Goal: Information Seeking & Learning: Learn about a topic

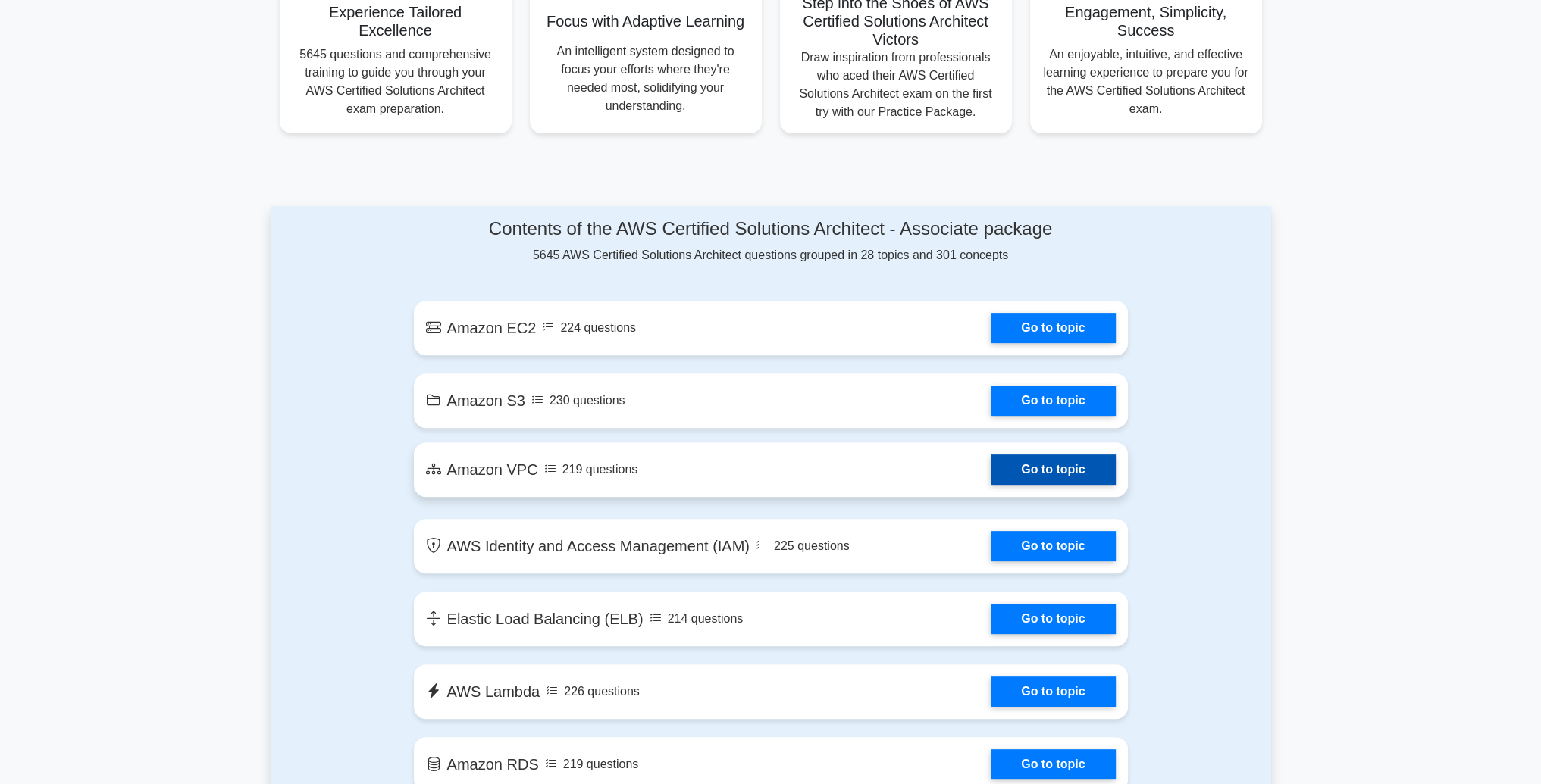
scroll to position [758, 0]
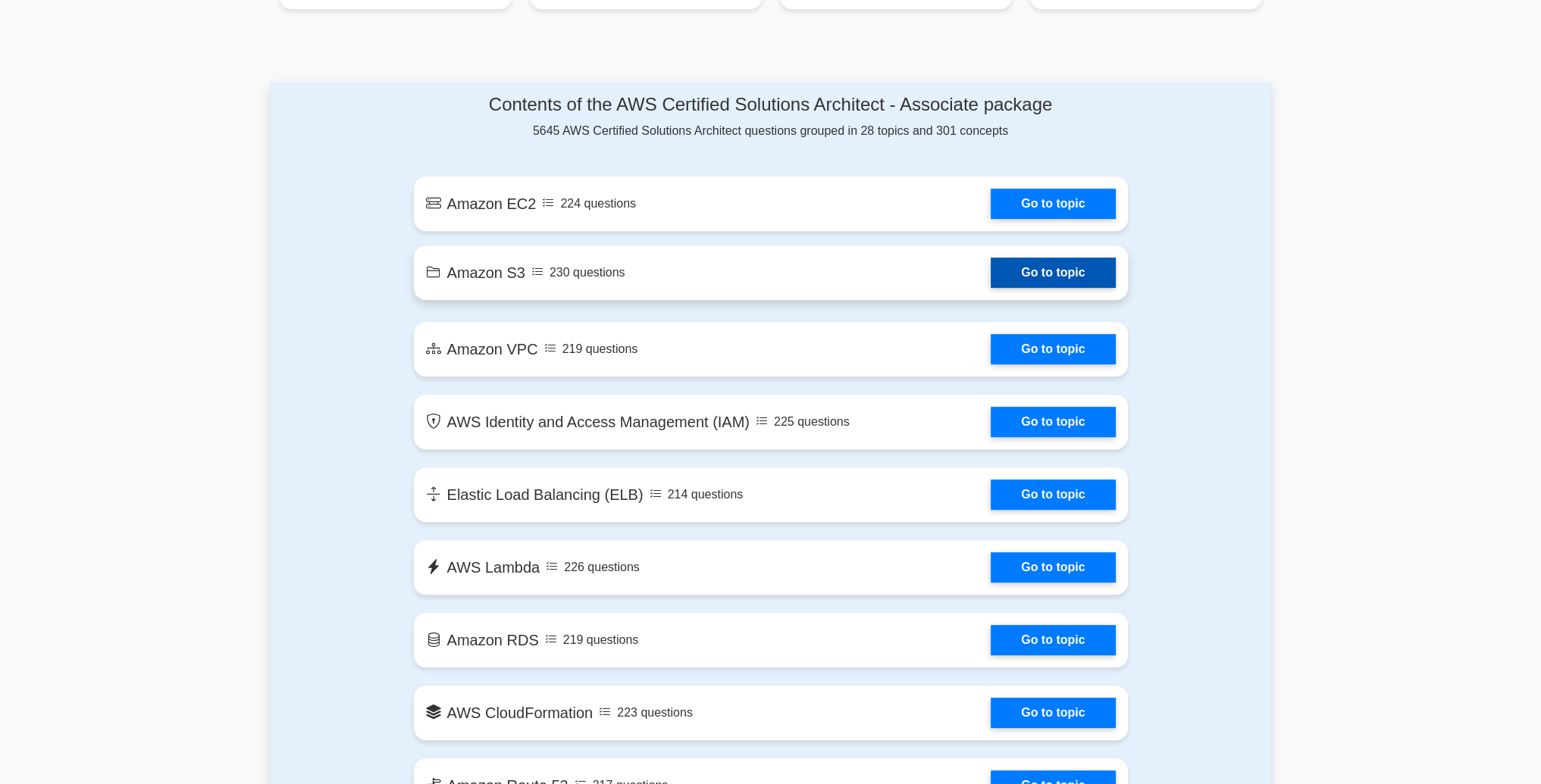
click at [991, 269] on link "Go to topic" at bounding box center [1053, 273] width 125 height 30
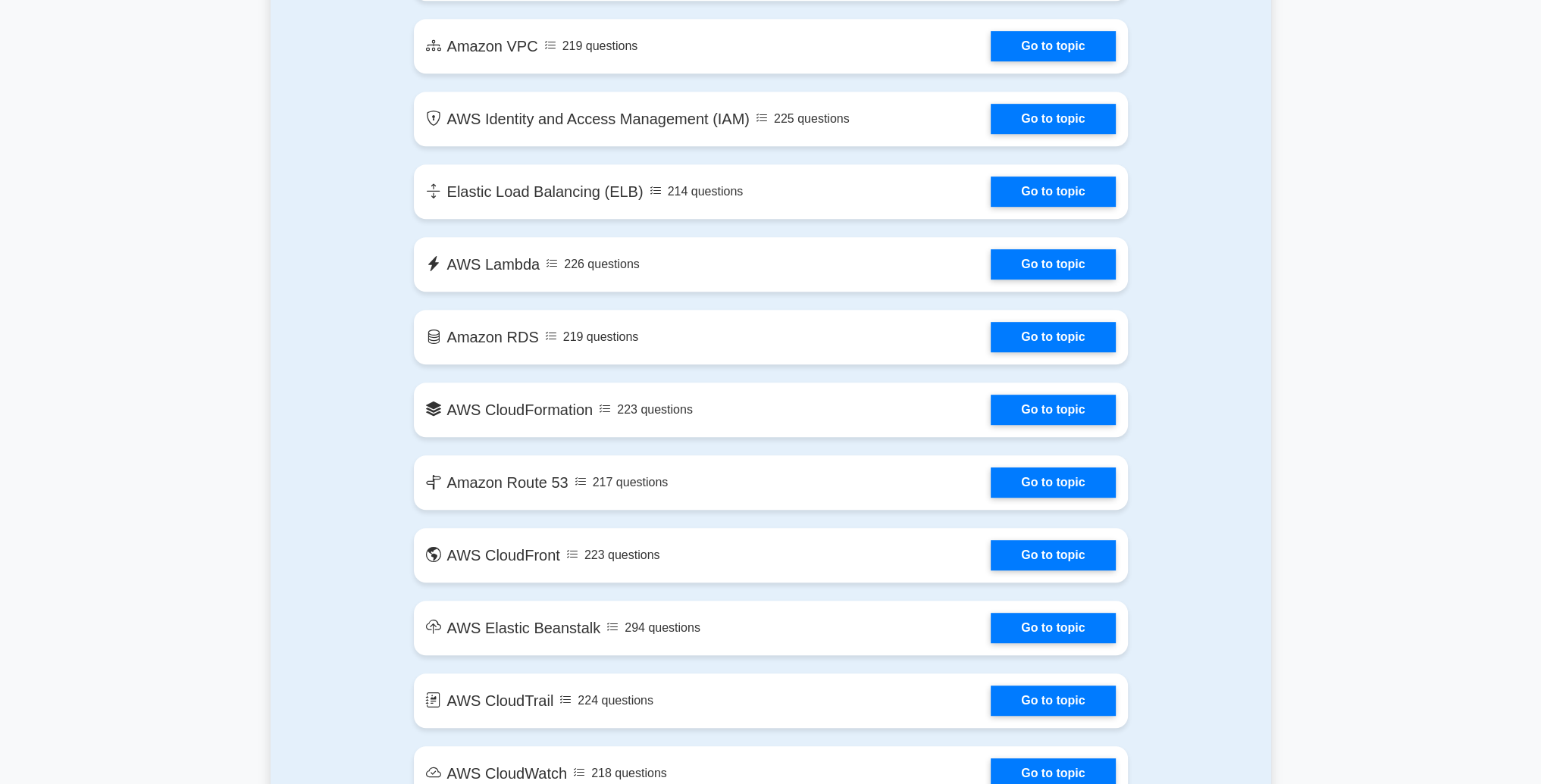
scroll to position [682, 0]
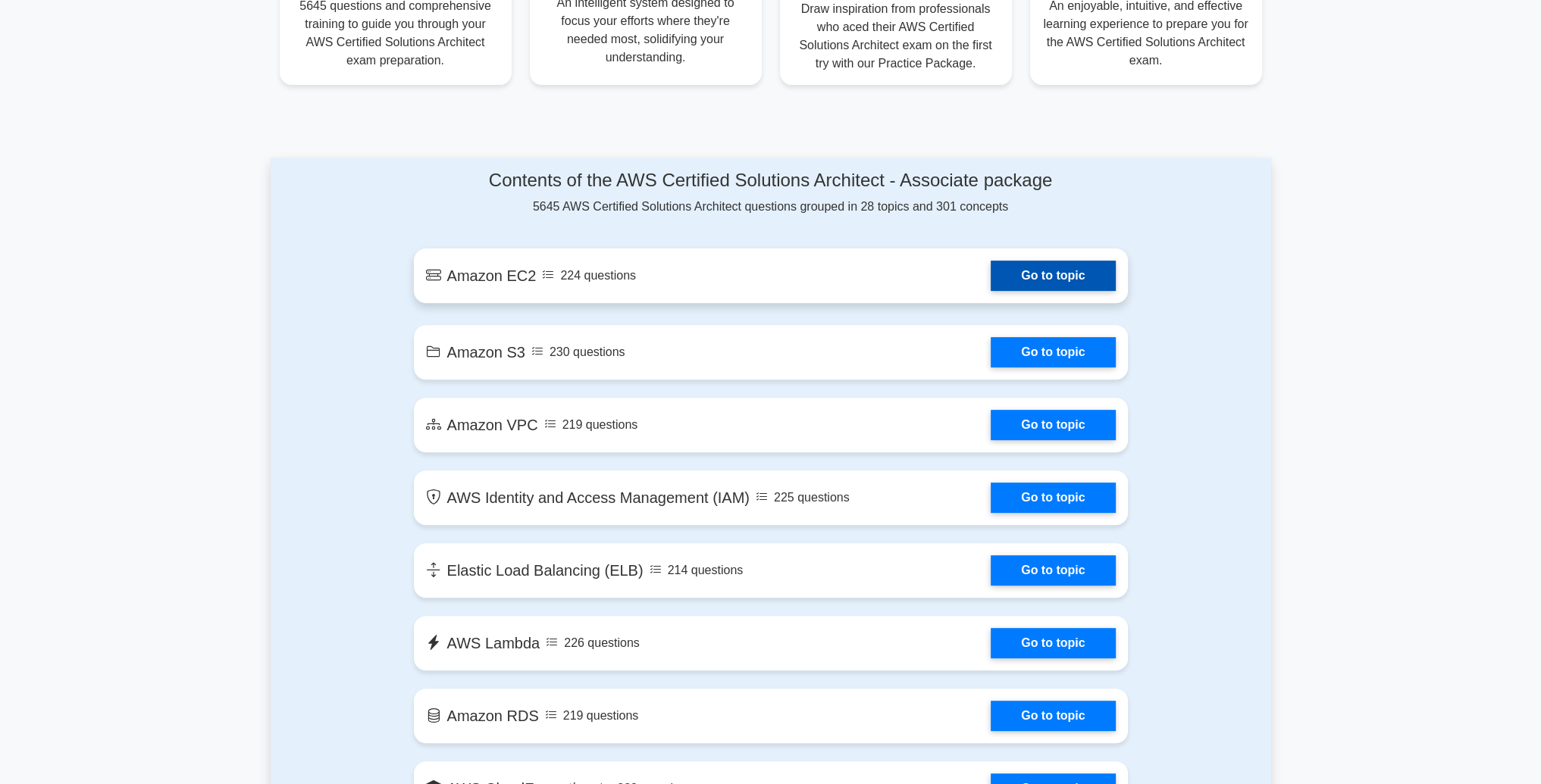
click at [991, 283] on link "Go to topic" at bounding box center [1053, 276] width 125 height 30
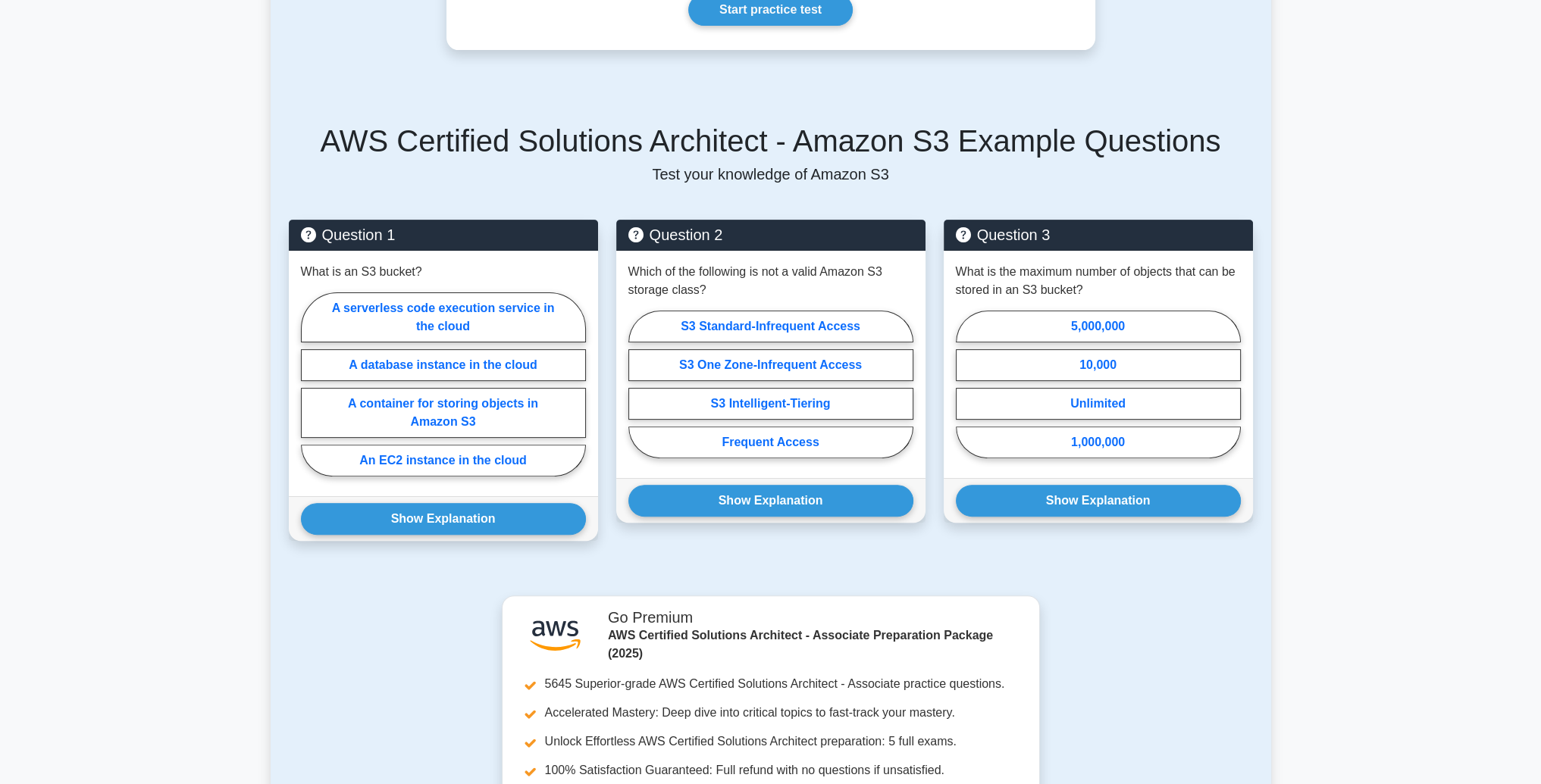
scroll to position [243, 0]
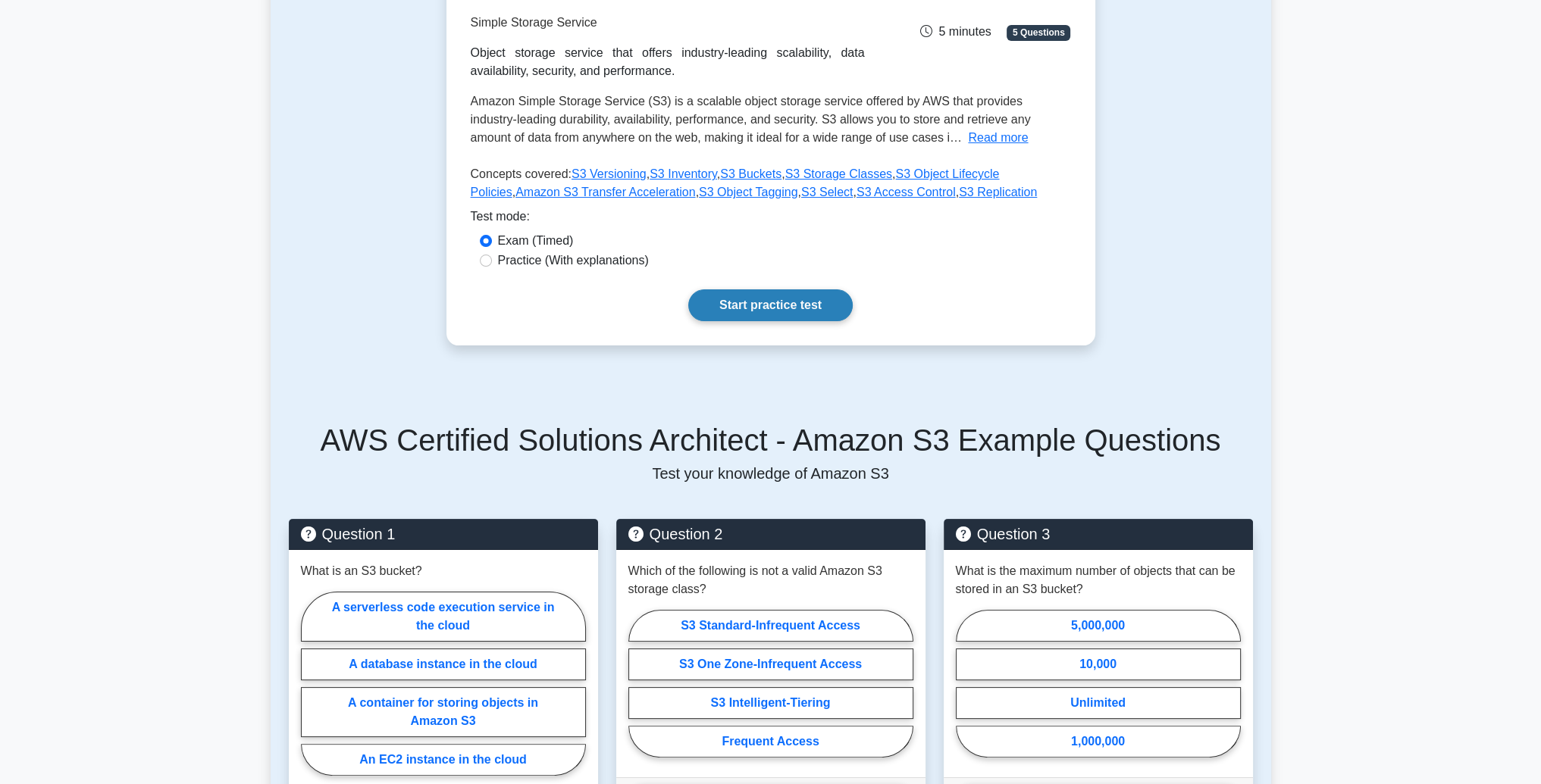
click at [812, 313] on link "Start practice test" at bounding box center [770, 306] width 164 height 32
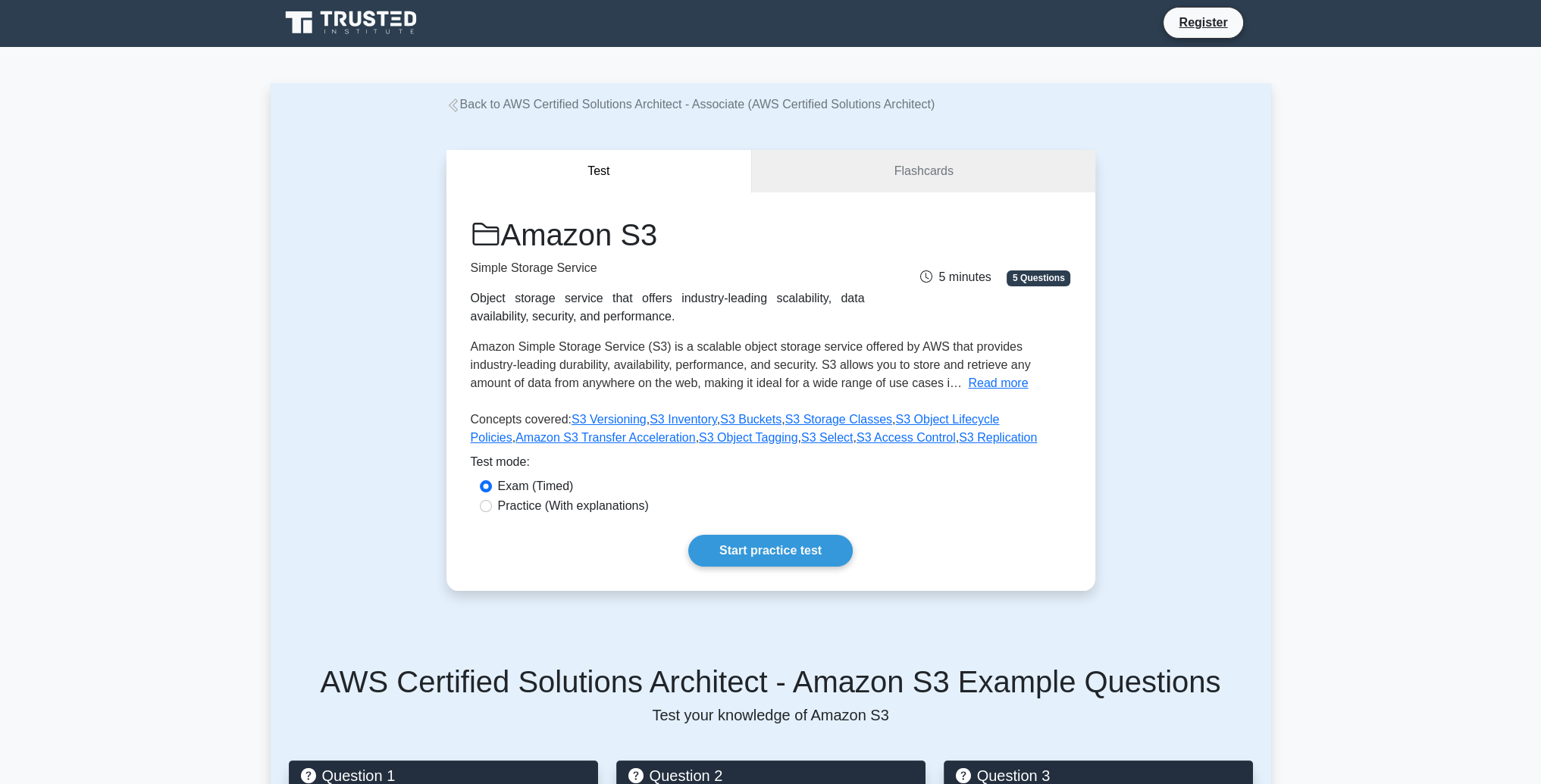
scroll to position [0, 0]
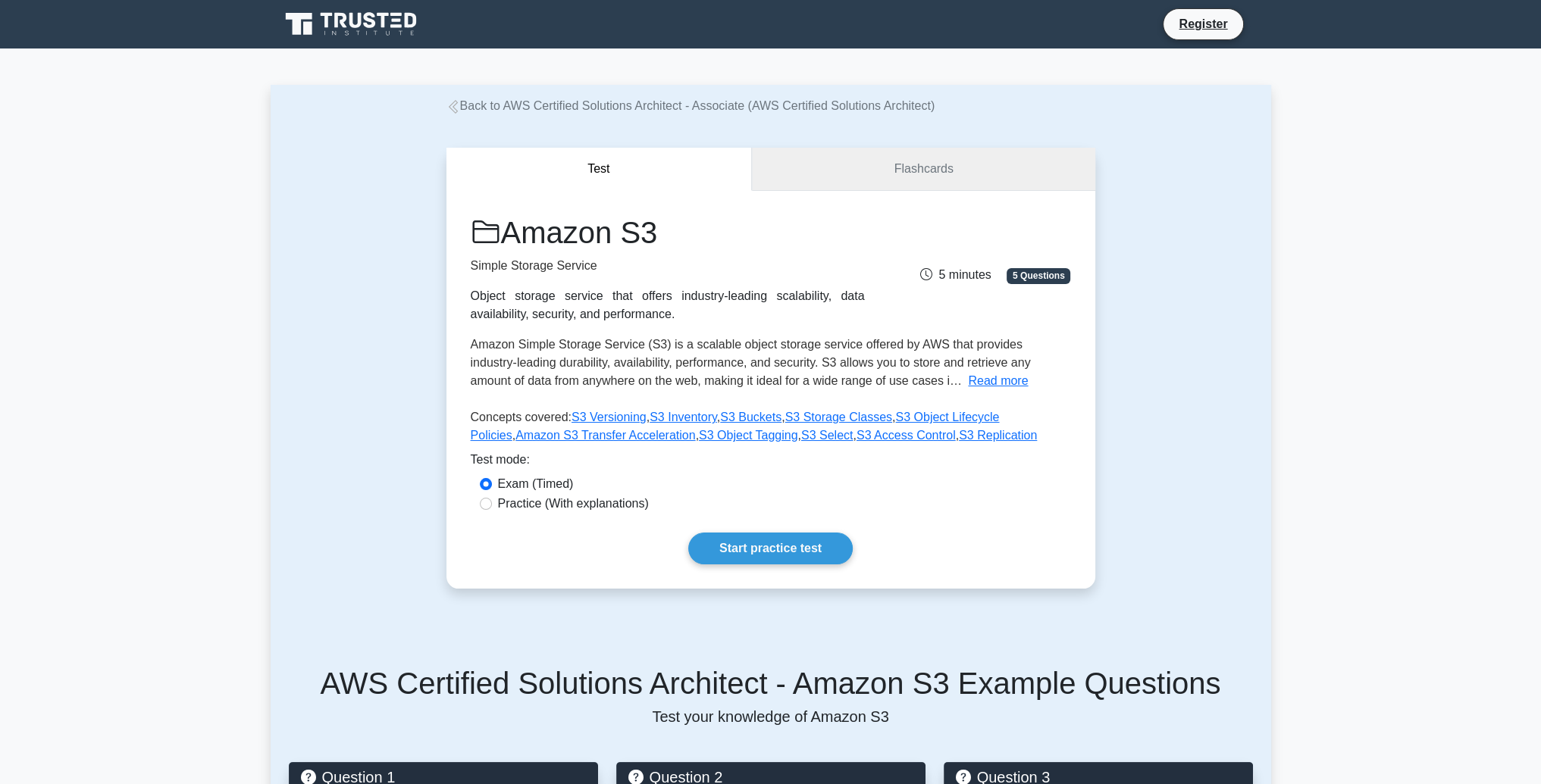
click at [878, 176] on link "Flashcards" at bounding box center [923, 168] width 343 height 43
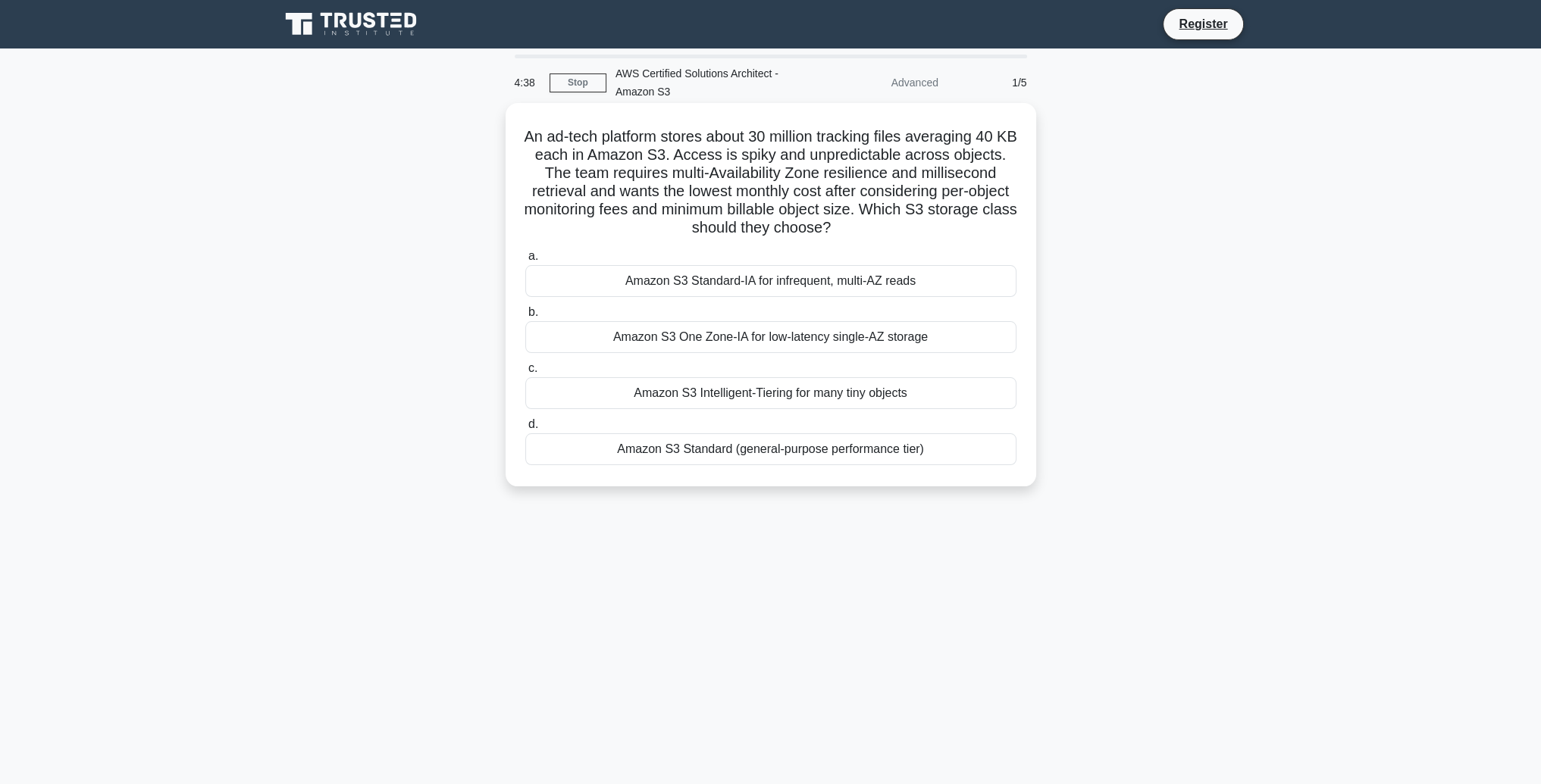
drag, startPoint x: 836, startPoint y: 224, endPoint x: 520, endPoint y: 136, distance: 328.0
click at [520, 136] on div "An ad-tech platform stores about 30 million tracking files averaging 40 KB each…" at bounding box center [770, 295] width 518 height 371
click at [650, 163] on h5 "An ad-tech platform stores about 30 million tracking files averaging 40 KB each…" at bounding box center [771, 182] width 495 height 110
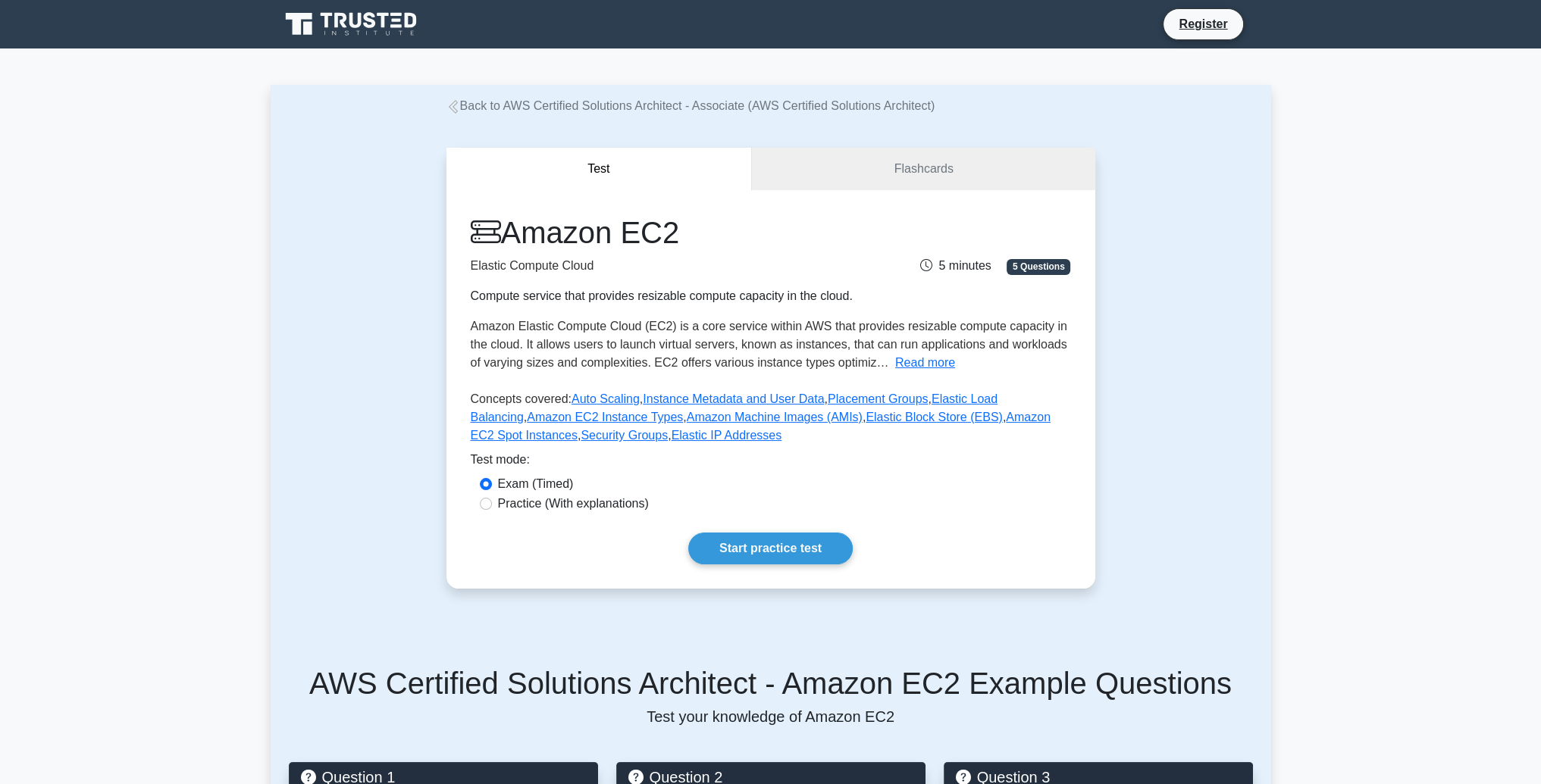
click at [498, 507] on label "Practice (With explanations)" at bounding box center [573, 504] width 151 height 19
click at [492, 507] on input "Practice (With explanations)" at bounding box center [486, 504] width 12 height 12
radio input "true"
click at [772, 546] on link "Start practice test" at bounding box center [770, 549] width 164 height 32
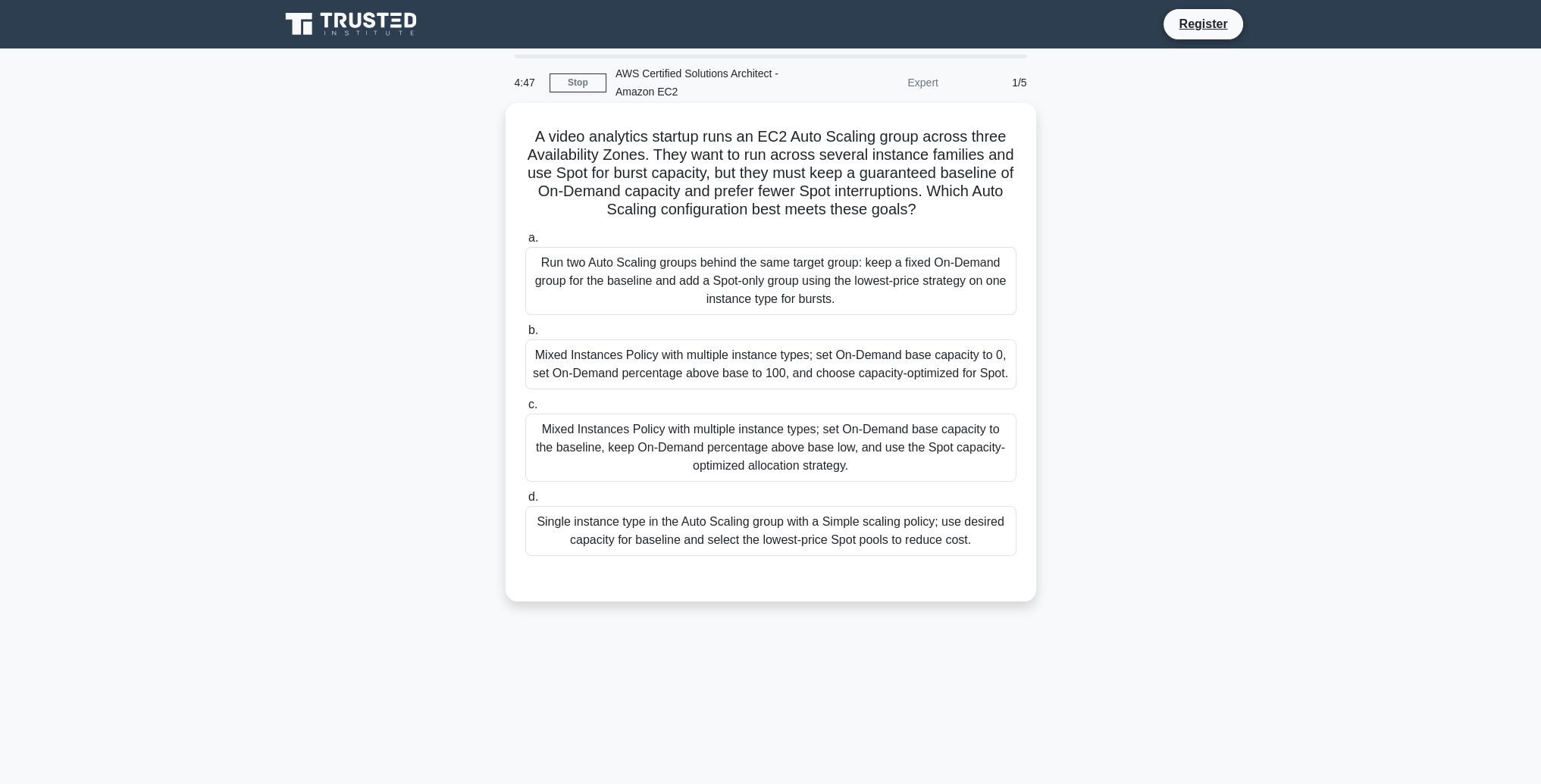
click at [824, 370] on div "Mixed Instances Policy with multiple instance types; set On-Demand base capacit…" at bounding box center [771, 364] width 491 height 50
click at [526, 336] on input "b. Mixed Instances Policy with multiple instance types; set On-Demand base capa…" at bounding box center [526, 331] width 0 height 10
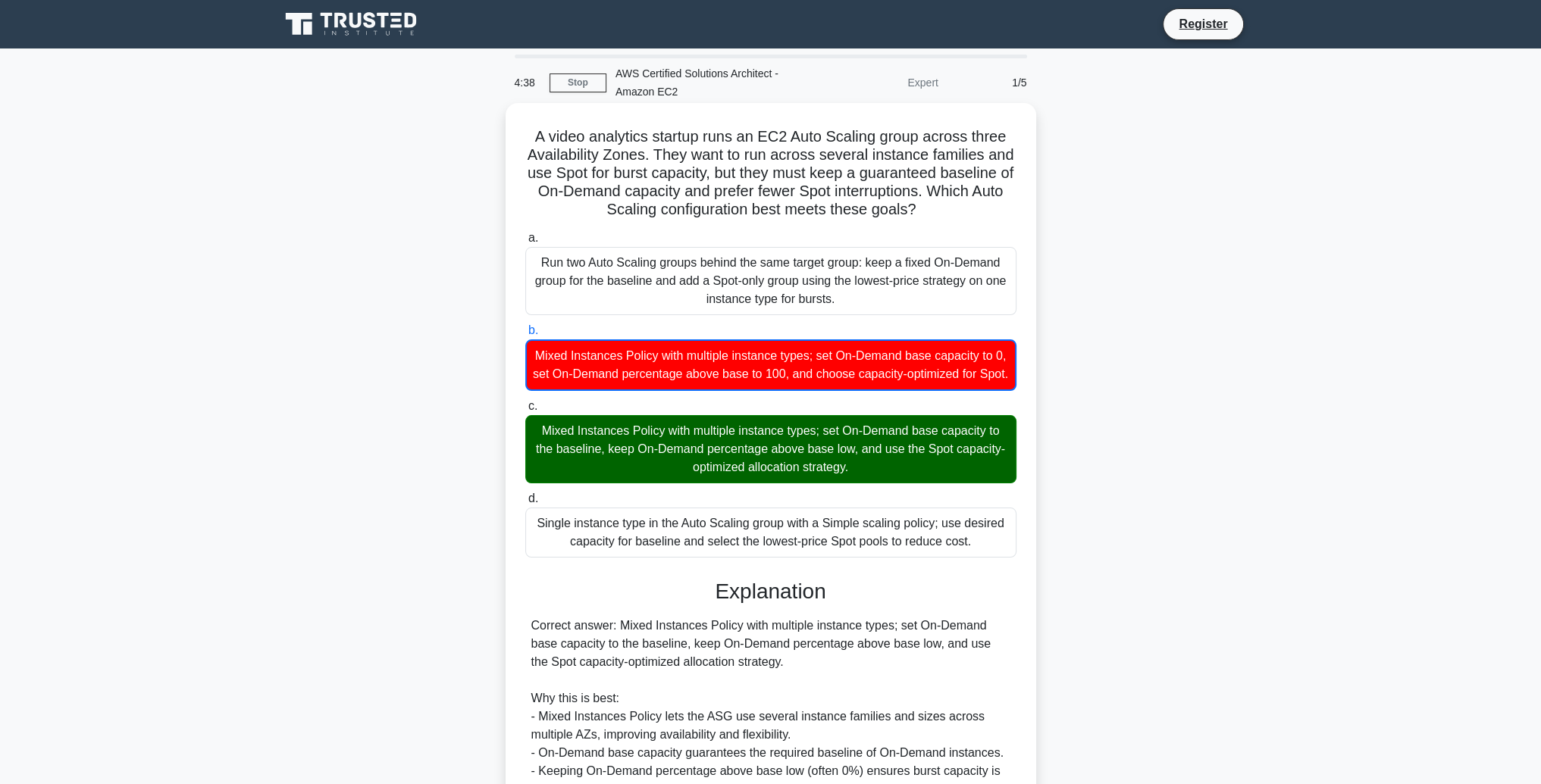
click at [714, 355] on div "Mixed Instances Policy with multiple instance types; set On-Demand base capacit…" at bounding box center [771, 365] width 491 height 51
click at [526, 336] on input "b. Mixed Instances Policy with multiple instance types; set On-Demand base capa…" at bounding box center [526, 331] width 0 height 10
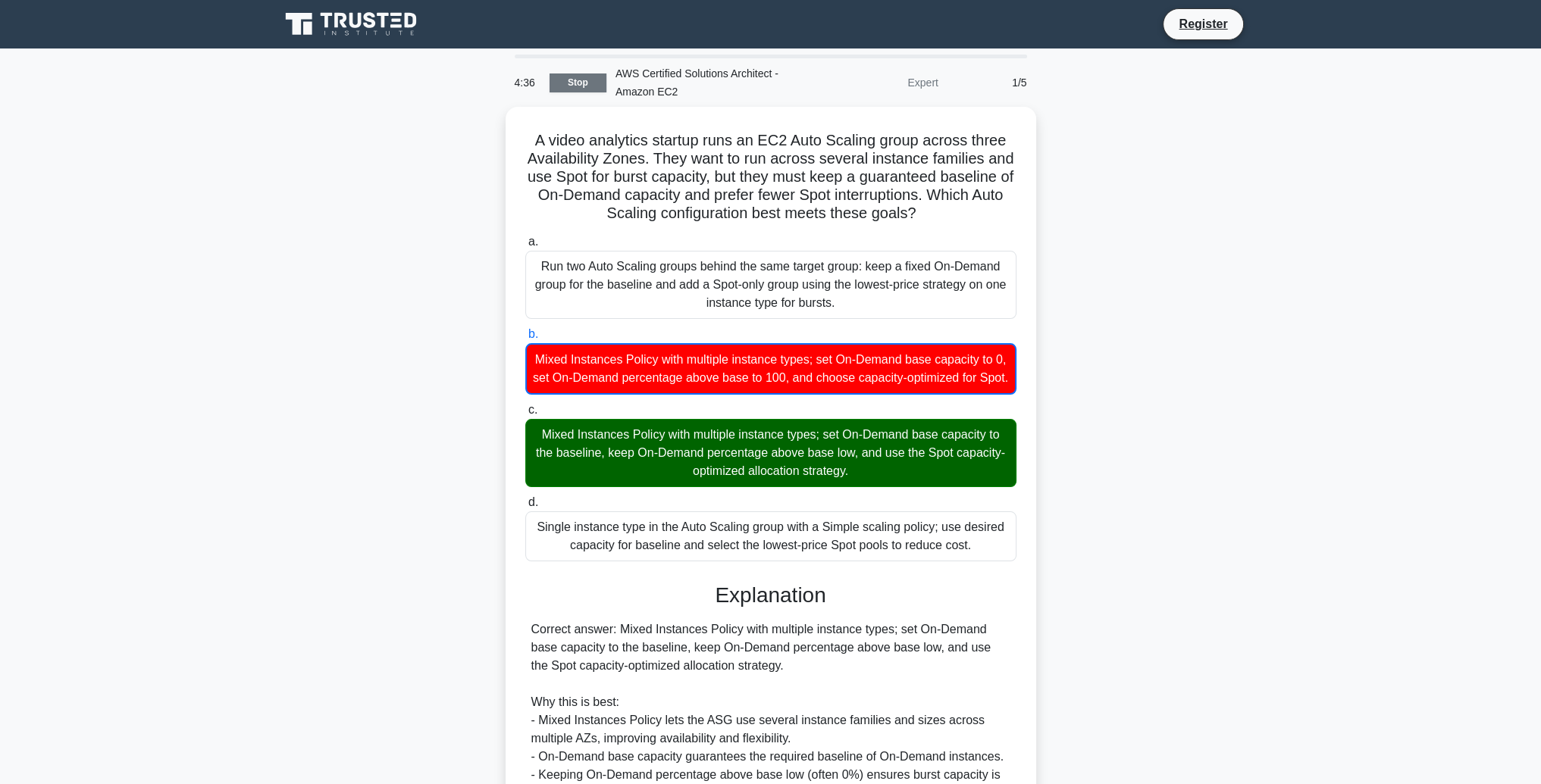
click at [572, 83] on link "Stop" at bounding box center [577, 83] width 56 height 19
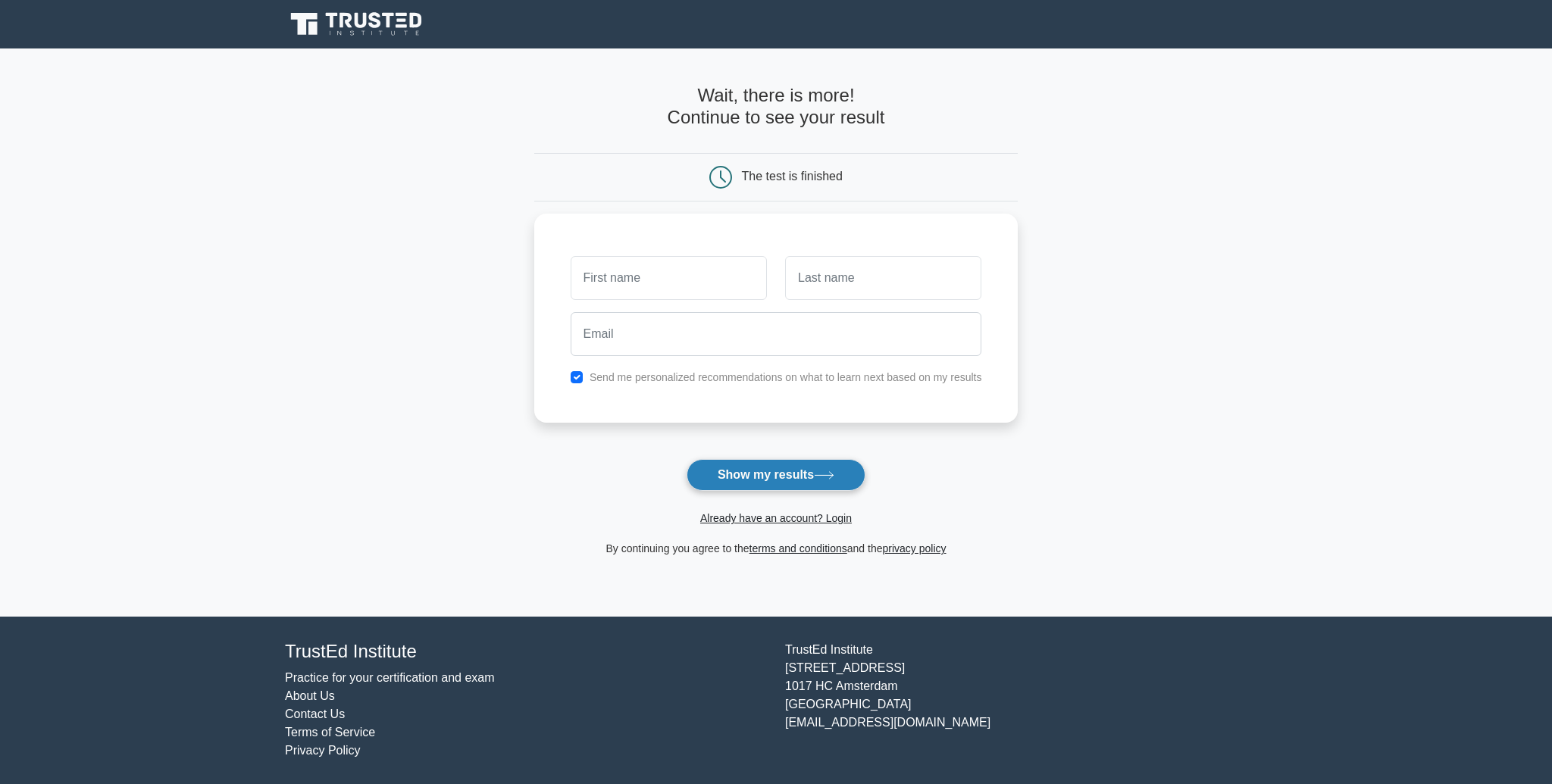
click at [797, 477] on button "Show my results" at bounding box center [776, 475] width 179 height 32
